Goal: Information Seeking & Learning: Learn about a topic

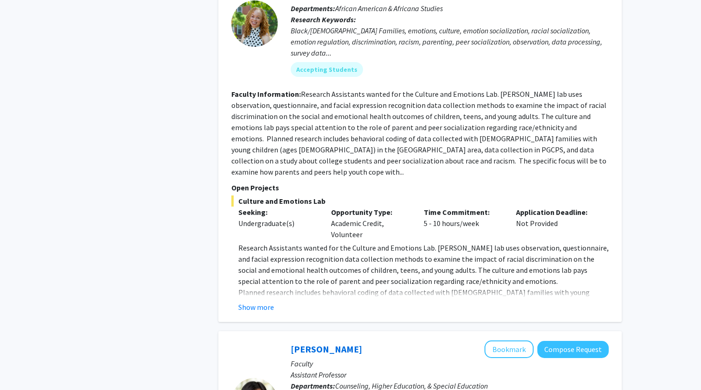
scroll to position [2479, 0]
click at [262, 301] on button "Show more" at bounding box center [256, 306] width 36 height 11
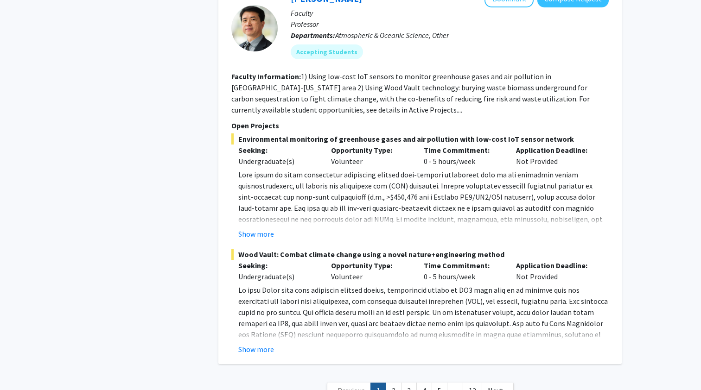
scroll to position [4354, 0]
click at [499, 386] on span "Next »" at bounding box center [497, 390] width 20 height 9
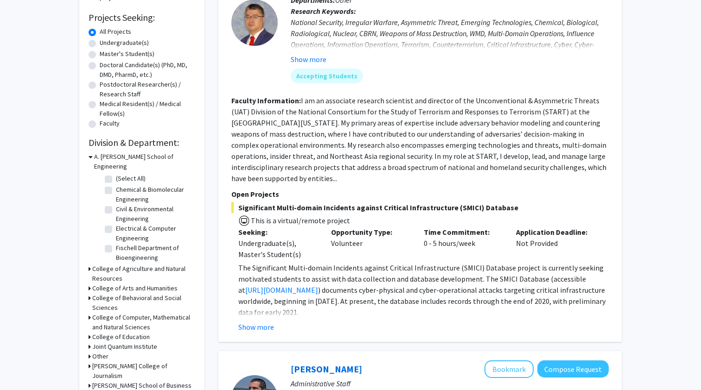
scroll to position [151, 0]
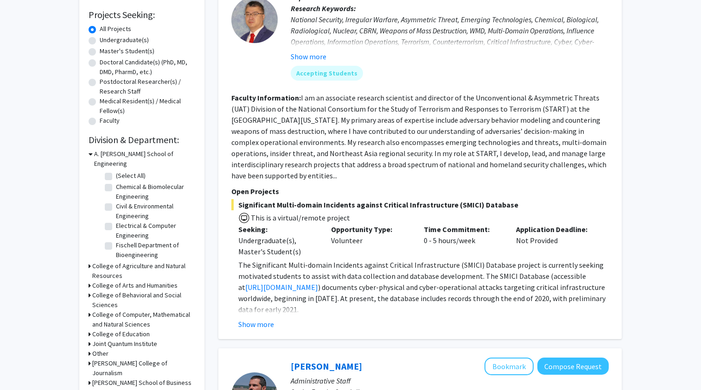
click at [100, 42] on label "Undergraduate(s)" at bounding box center [124, 40] width 49 height 10
click at [100, 41] on input "Undergraduate(s)" at bounding box center [103, 38] width 6 height 6
radio input "true"
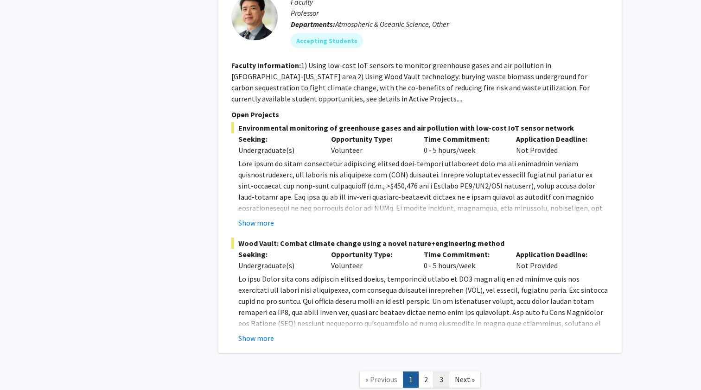
scroll to position [4299, 0]
click at [429, 372] on link "2" at bounding box center [426, 380] width 16 height 16
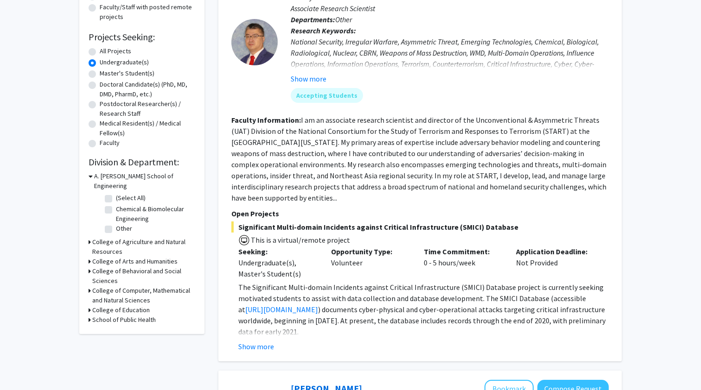
scroll to position [186, 0]
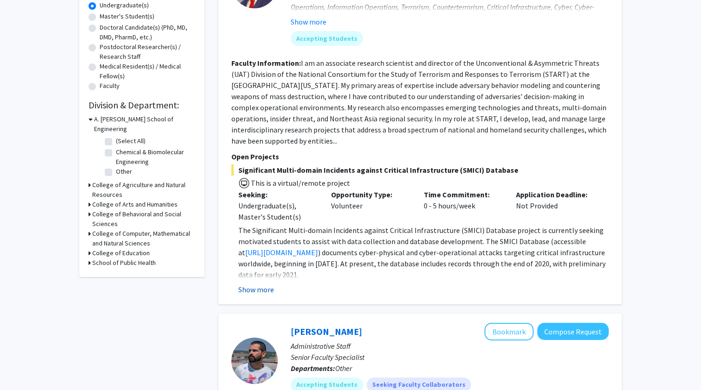
click at [259, 291] on button "Show more" at bounding box center [256, 289] width 36 height 11
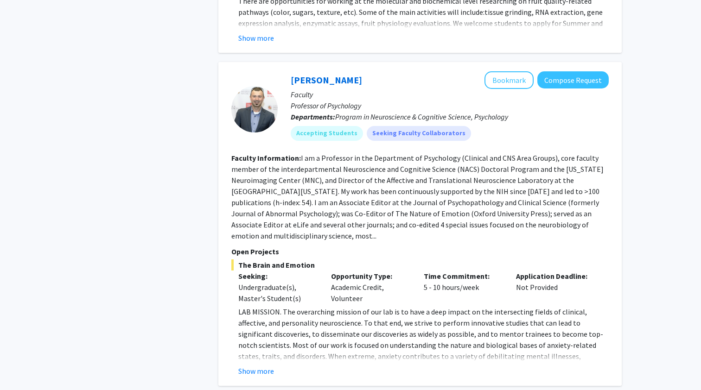
scroll to position [3170, 0]
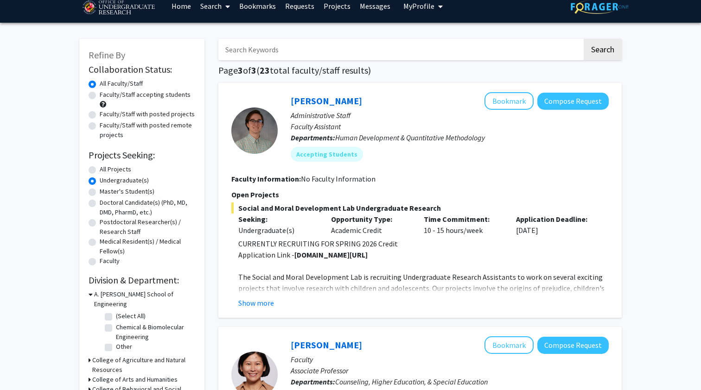
scroll to position [41, 0]
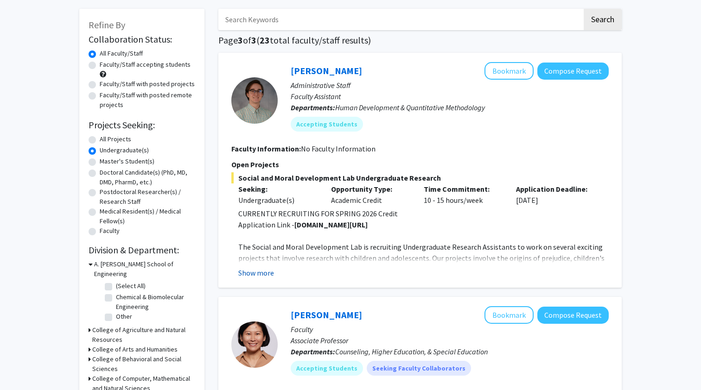
click at [266, 273] on button "Show more" at bounding box center [256, 272] width 36 height 11
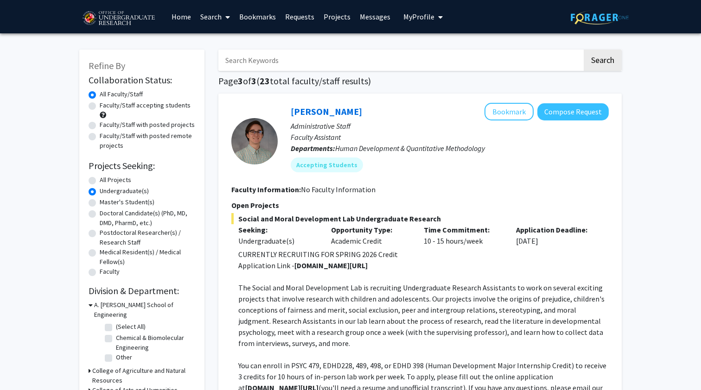
scroll to position [0, 0]
click at [180, 17] on link "Home" at bounding box center [181, 16] width 29 height 32
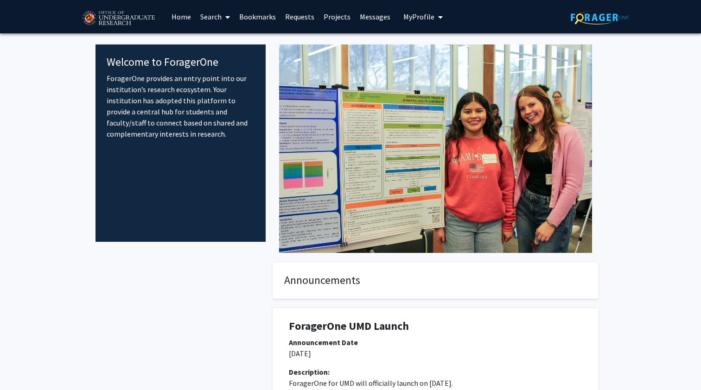
click at [299, 19] on link "Requests" at bounding box center [299, 16] width 38 height 32
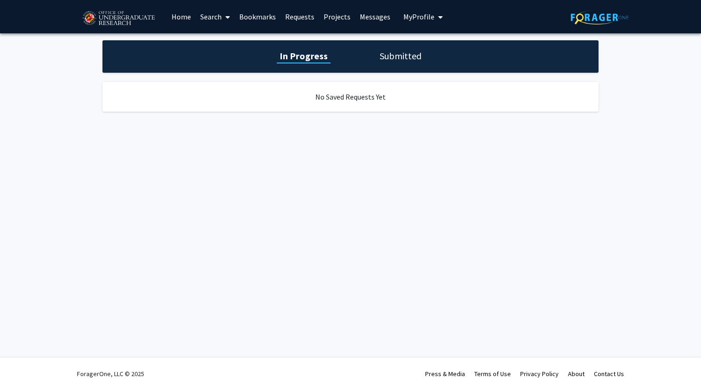
click at [261, 15] on link "Bookmarks" at bounding box center [257, 16] width 46 height 32
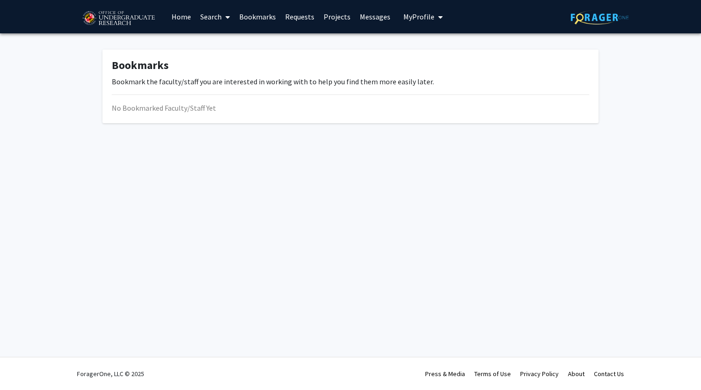
click at [223, 18] on span at bounding box center [225, 17] width 8 height 32
click at [225, 61] on span "Students" at bounding box center [224, 61] width 57 height 19
